Goal: Task Accomplishment & Management: Use online tool/utility

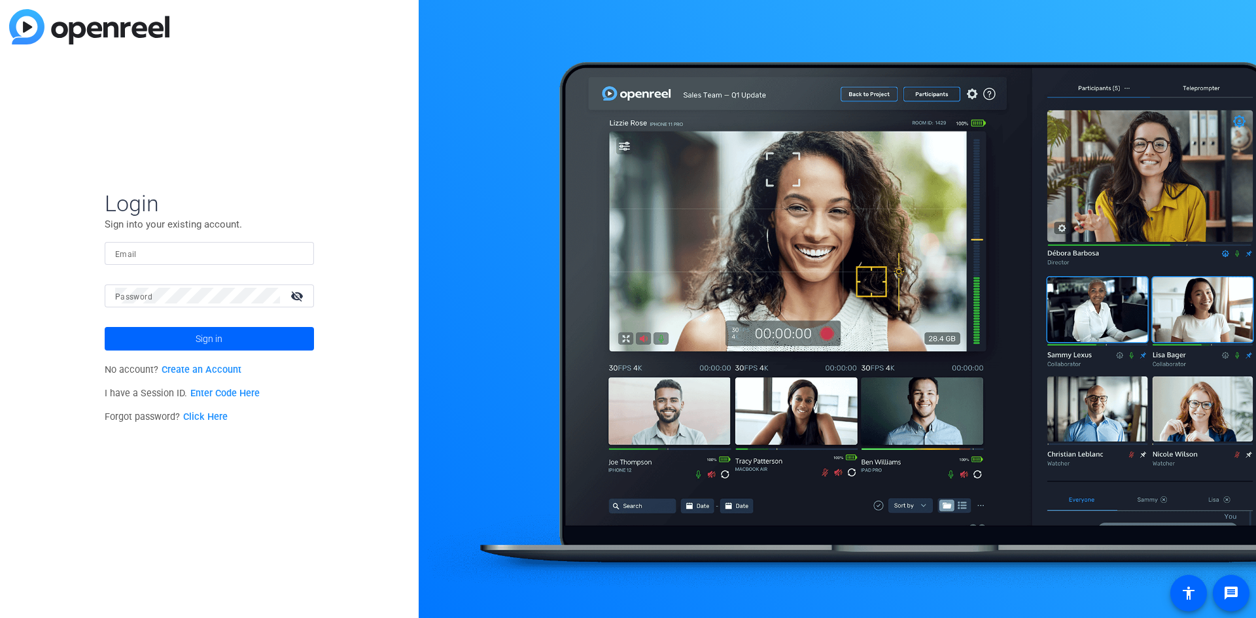
click at [258, 252] on input "Email" at bounding box center [209, 253] width 188 height 16
type input "rkumar@openreel.com"
click at [105, 327] on button "Sign in" at bounding box center [209, 339] width 209 height 24
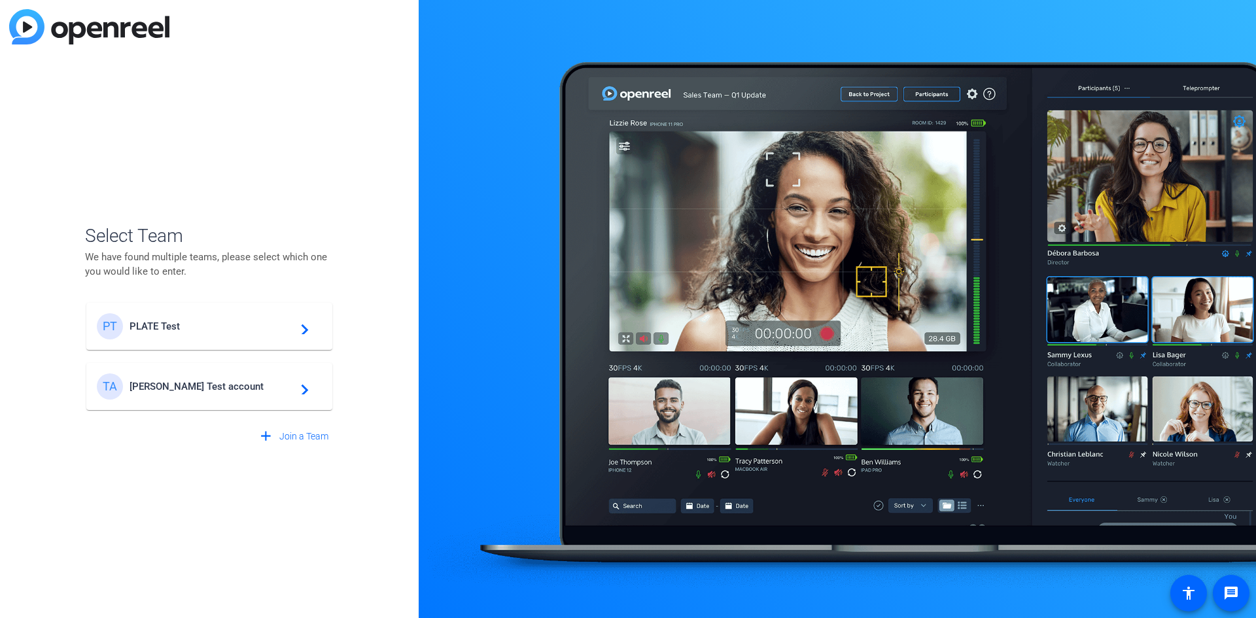
click at [283, 330] on span "PLATE Test" at bounding box center [212, 327] width 164 height 12
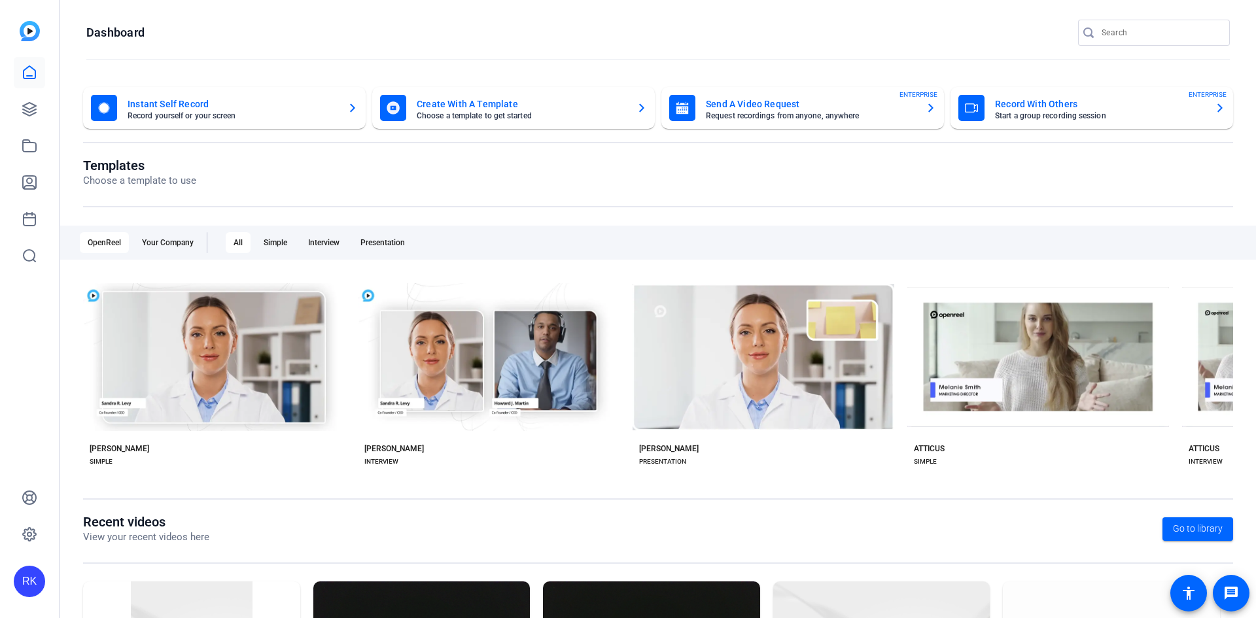
click at [1142, 33] on input "Search" at bounding box center [1161, 33] width 118 height 16
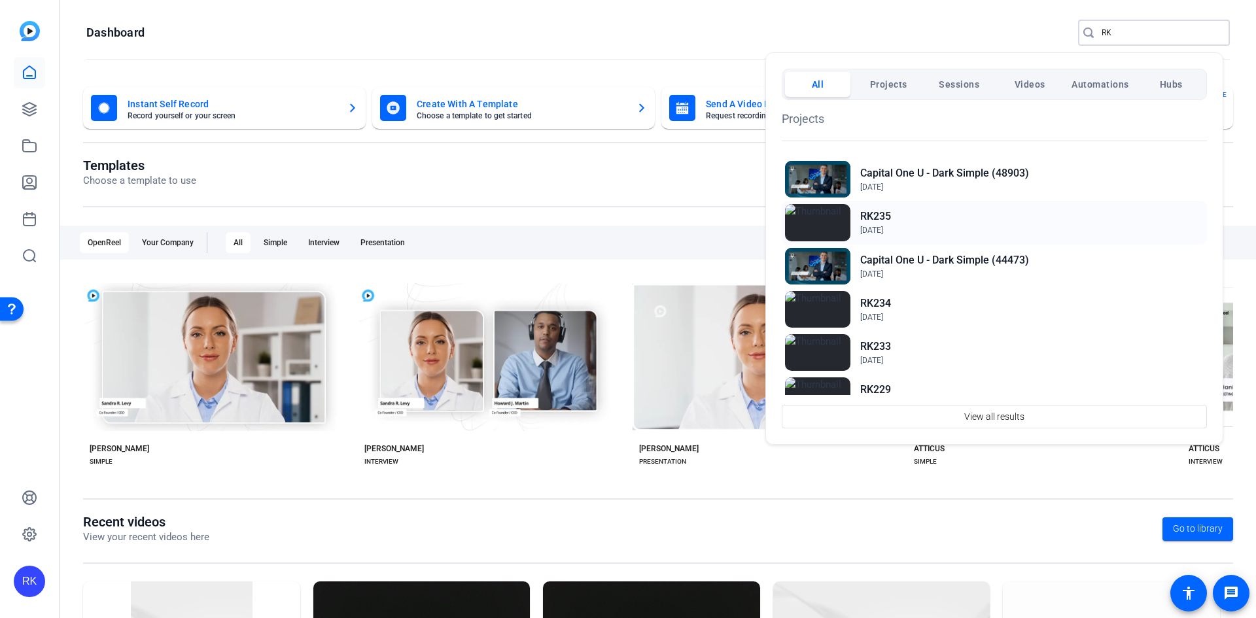
type input "RK"
click at [924, 221] on div "RK235 Feb 10, 2025" at bounding box center [994, 222] width 425 height 43
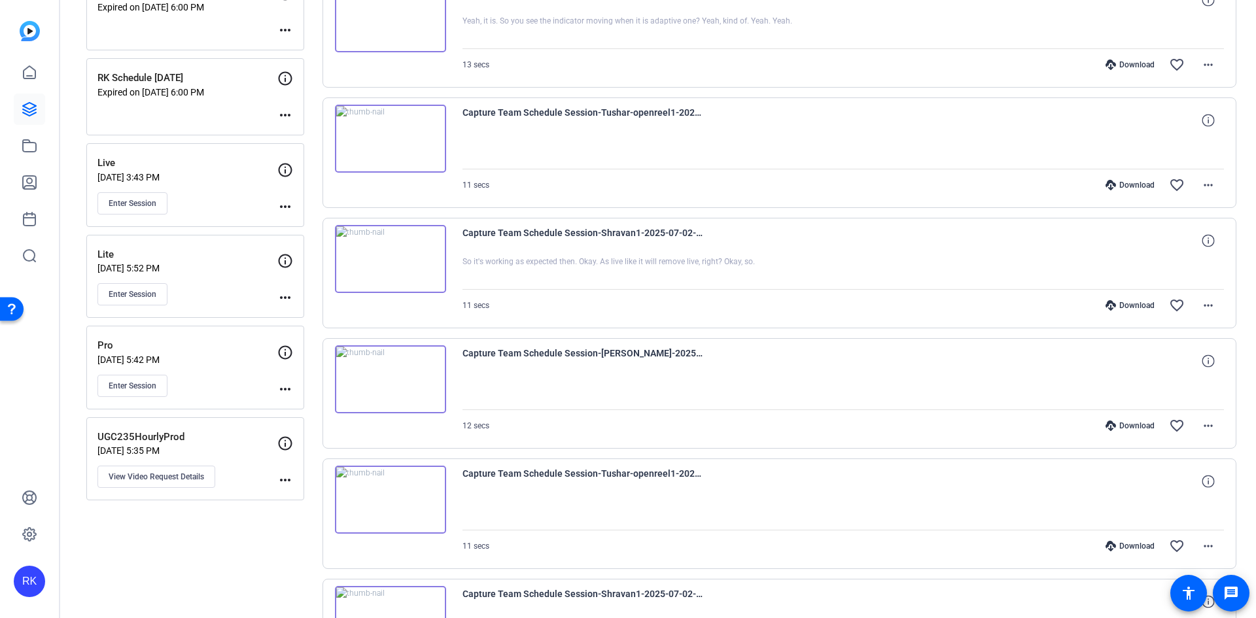
scroll to position [327, 0]
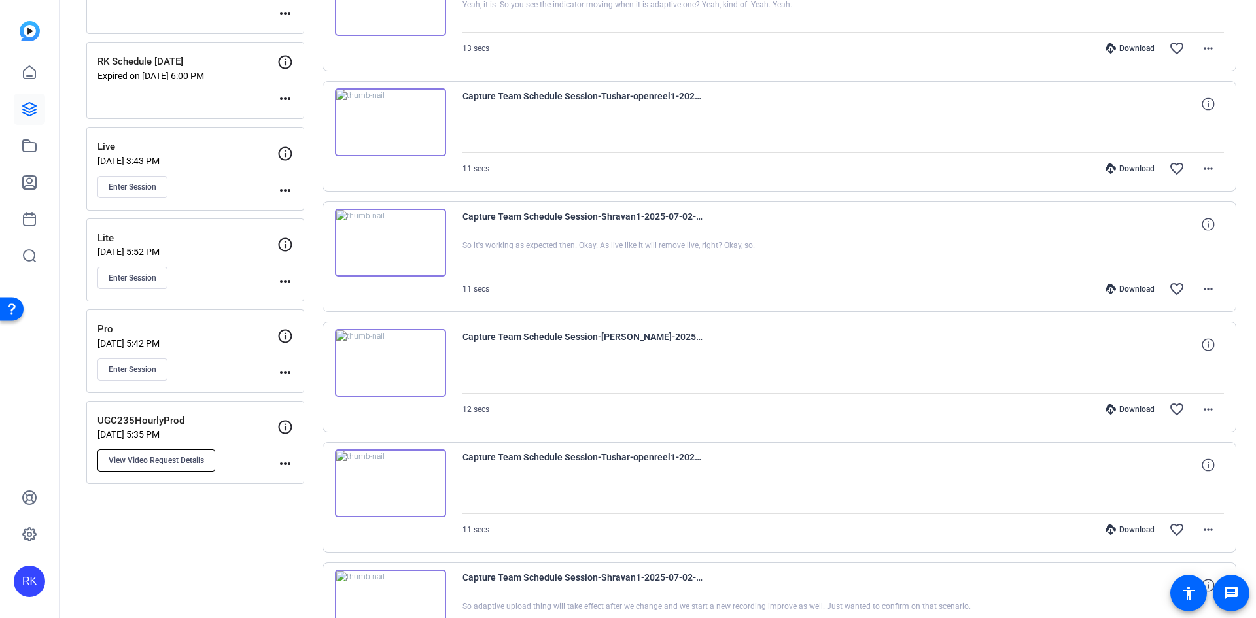
click at [182, 464] on span "View Video Request Details" at bounding box center [157, 460] width 96 height 10
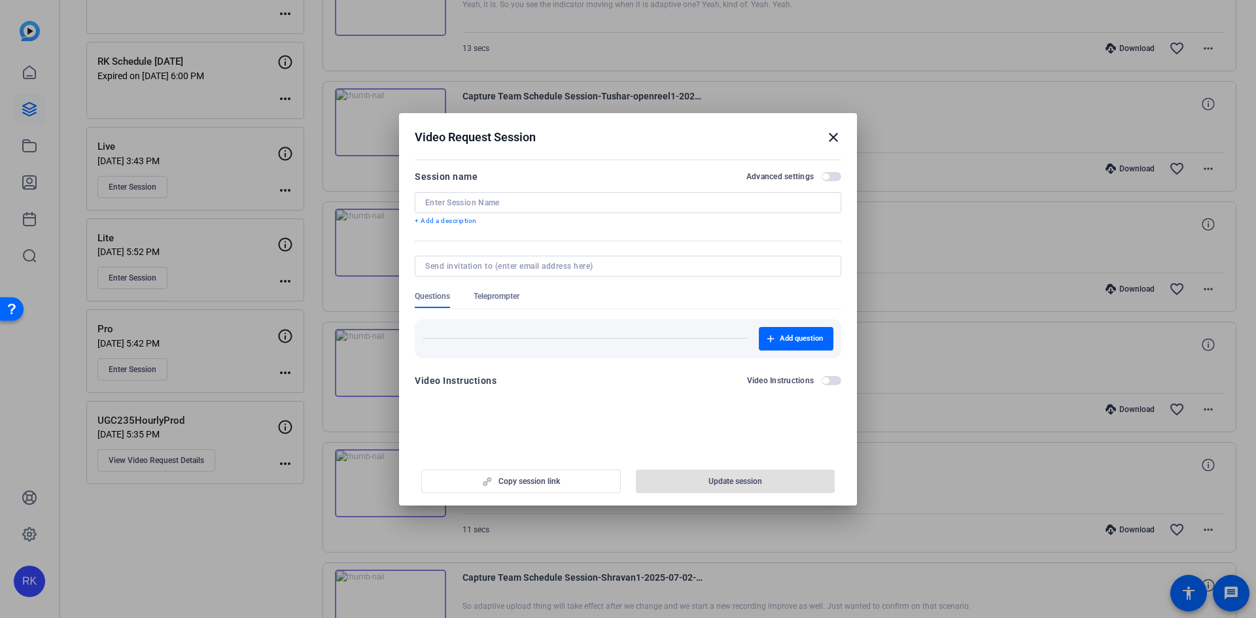
type input "UGC235HourlyProd"
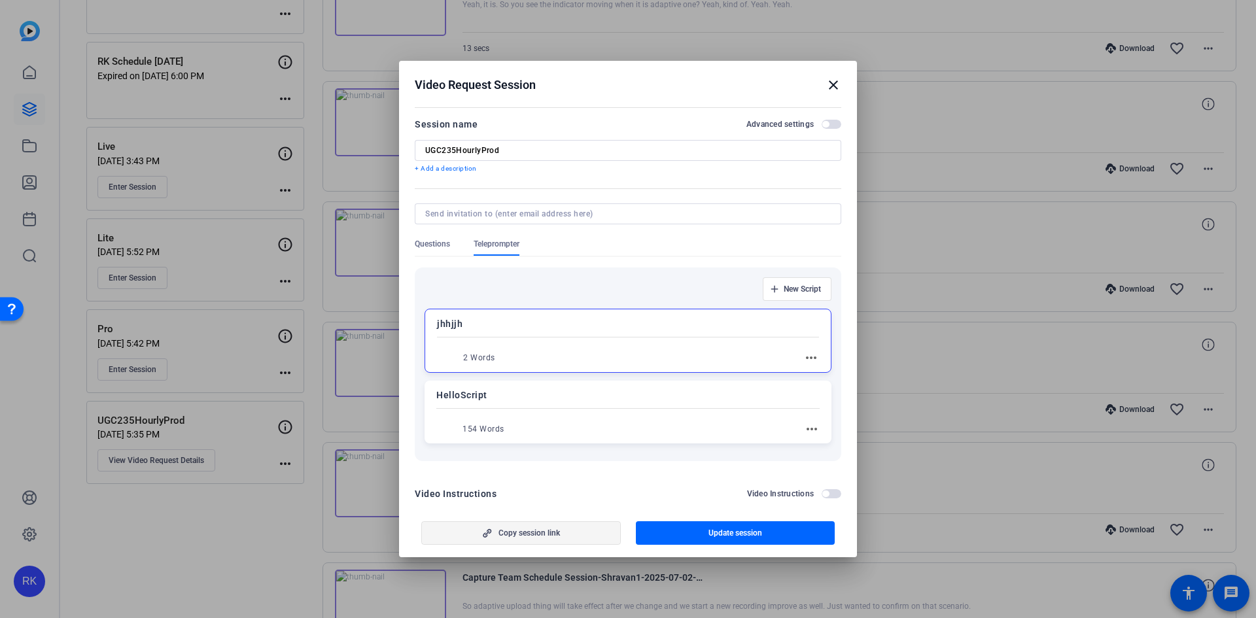
click at [533, 526] on span "button" at bounding box center [521, 533] width 198 height 31
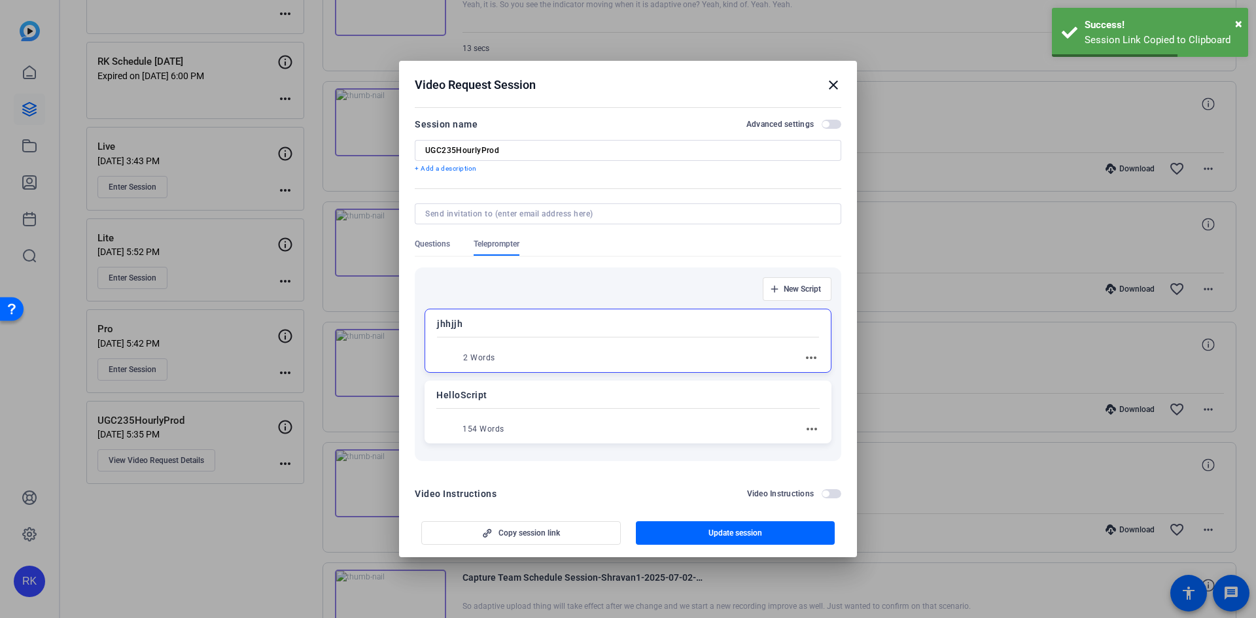
click at [826, 82] on mat-icon "close" at bounding box center [834, 85] width 16 height 16
